Goal: Task Accomplishment & Management: Complete application form

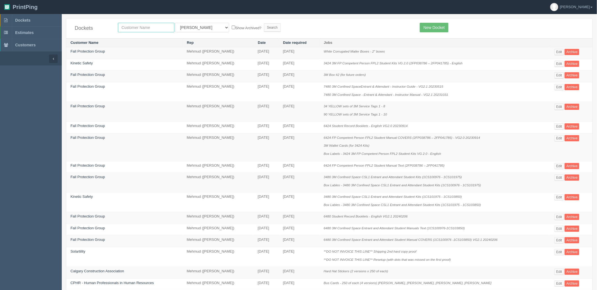
click at [136, 27] on input "text" at bounding box center [146, 28] width 56 height 10
type input "paradise"
click at [264, 23] on input "Search" at bounding box center [272, 27] width 17 height 8
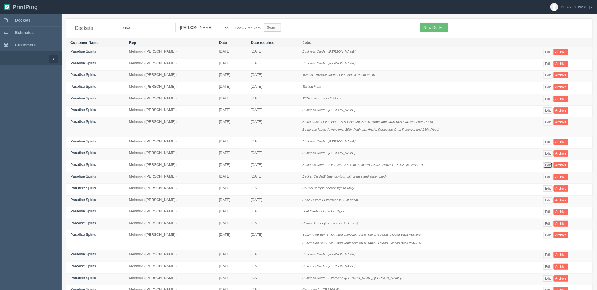
click at [549, 167] on link "Edit" at bounding box center [547, 165] width 9 height 6
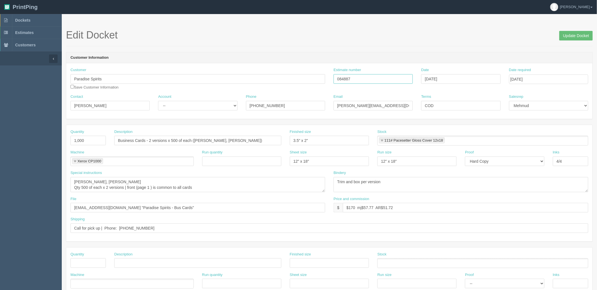
drag, startPoint x: 364, startPoint y: 77, endPoint x: 313, endPoint y: 75, distance: 50.9
click at [315, 76] on div "Customer Paradise Spirits Save Customer Information Estimate number 084887 Date…" at bounding box center [329, 80] width 526 height 27
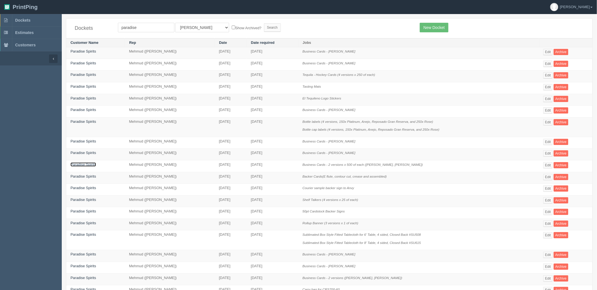
click at [89, 165] on link "Paradise Spirits" at bounding box center [83, 164] width 26 height 4
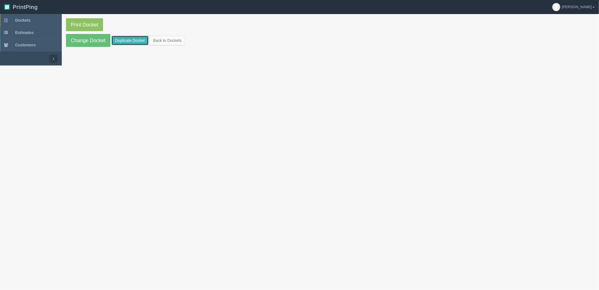
click at [142, 41] on link "Duplicate Docket" at bounding box center [129, 41] width 37 height 10
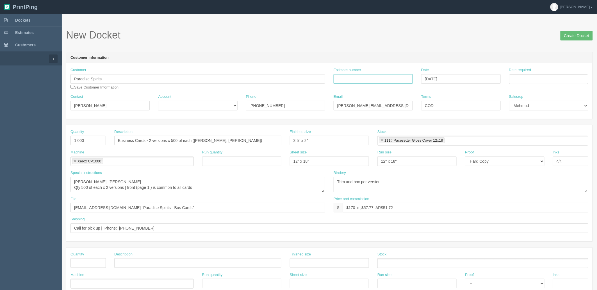
click at [347, 78] on input "Estimate number" at bounding box center [373, 79] width 79 height 10
paste input "084887"
type input "084887"
click at [525, 80] on input "Date required" at bounding box center [548, 79] width 79 height 10
click at [534, 117] on td "10" at bounding box center [537, 117] width 8 height 8
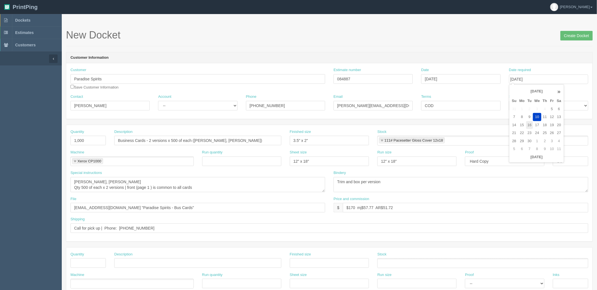
click at [528, 125] on td "16" at bounding box center [529, 125] width 7 height 8
type input "[DATE]"
click at [371, 54] on header "Customer Information" at bounding box center [329, 57] width 526 height 11
drag, startPoint x: 195, startPoint y: 139, endPoint x: 206, endPoint y: 140, distance: 11.6
click at [195, 139] on input "Business Cards - 2 versions x 500 of each (Brian Rogers, Wayne Henuset)" at bounding box center [197, 141] width 167 height 10
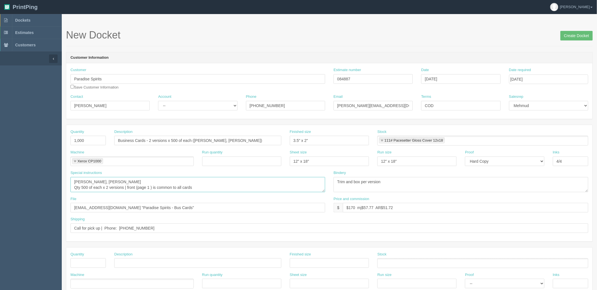
click at [230, 184] on textarea "Brian Rogers, Wayne Henuset Qty 500 of each x 2 versions | front (page 1 ) is c…" at bounding box center [197, 184] width 255 height 15
drag, startPoint x: 97, startPoint y: 182, endPoint x: 46, endPoint y: 179, distance: 51.5
click at [46, 179] on section "Dockets Estimates Customers" at bounding box center [298, 262] width 597 height 496
click at [255, 140] on input "Business Cards - 2 versions x 500 of each (Tony Perri, Wayne Henuset)" at bounding box center [197, 141] width 167 height 10
paste input "Brian Rogers"
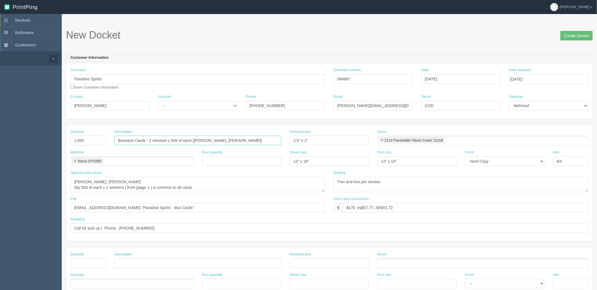
type input "Business Cards - 2 versions x 500 of each ([PERSON_NAME], [PERSON_NAME])"
drag, startPoint x: 73, startPoint y: 181, endPoint x: 56, endPoint y: 181, distance: 17.7
click at [56, 181] on section "Dockets Estimates Customers" at bounding box center [298, 262] width 597 height 496
paste textarea "Tony Perri, Brian Rogers"
click at [234, 188] on textarea "Brian Rogers, Wayne Henuset Qty 500 of each x 2 versions | front (page 1 ) is c…" at bounding box center [197, 184] width 255 height 15
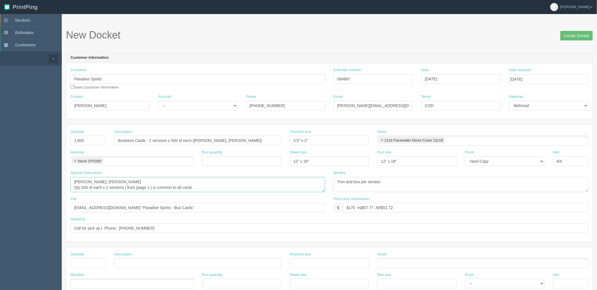
type textarea "Tony Perri, Brian Rogers Qty 500 of each x 2 versions | front (page 1 ) is comm…"
click at [180, 206] on input "files@allrush.ca "Paradise Spirits - Bus Cards"" at bounding box center [197, 208] width 255 height 10
click at [173, 106] on select "-- Existing Client Allrush Client Rep Client" at bounding box center [197, 106] width 79 height 10
select select "Rep Client"
click at [158, 101] on select "-- Existing Client Allrush Client Rep Client" at bounding box center [197, 106] width 79 height 10
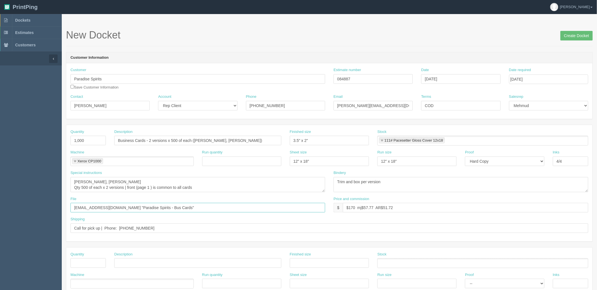
click at [179, 205] on input "files@allrush.ca "Paradise Spirits - Bus Cards"" at bounding box center [197, 208] width 255 height 10
click at [572, 34] on input "Create Docket" at bounding box center [577, 36] width 32 height 10
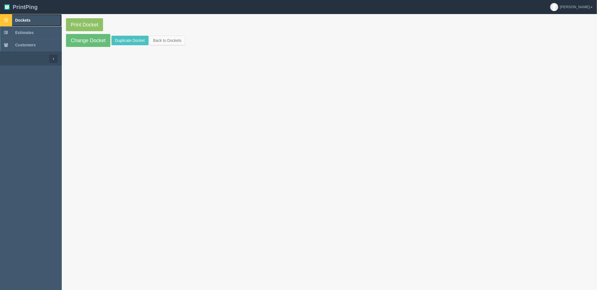
click at [45, 20] on link "Dockets" at bounding box center [31, 20] width 62 height 12
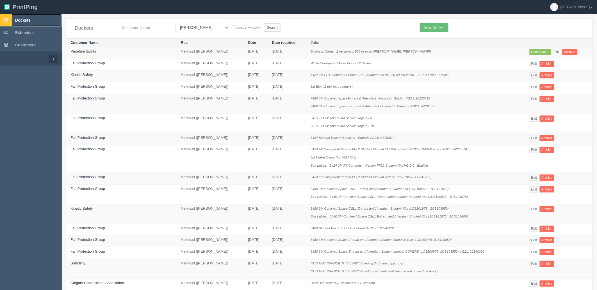
click at [51, 17] on link "Dockets" at bounding box center [31, 20] width 62 height 12
click at [38, 21] on link "Dockets" at bounding box center [31, 20] width 62 height 12
click at [37, 21] on link "Dockets" at bounding box center [31, 20] width 62 height 12
